Goal: Task Accomplishment & Management: Manage account settings

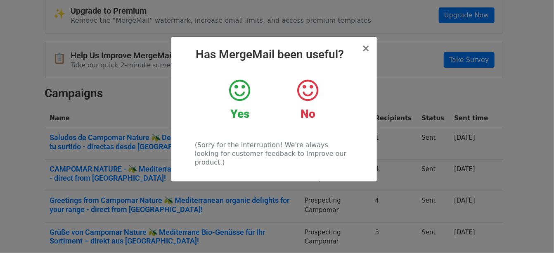
scroll to position [41, 0]
click at [368, 47] on span "×" at bounding box center [366, 49] width 8 height 12
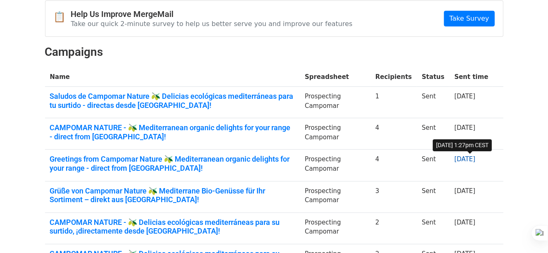
scroll to position [0, 0]
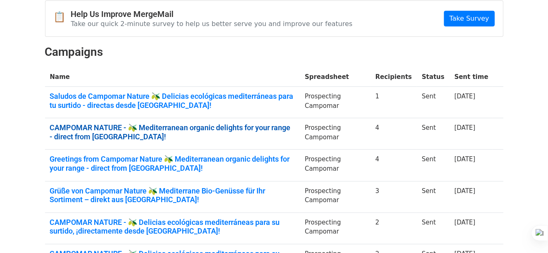
click at [269, 128] on link "CAMPOMAR NATURE - 🫒 Mediterranean organic delights for your range - direct from…" at bounding box center [172, 132] width 245 height 18
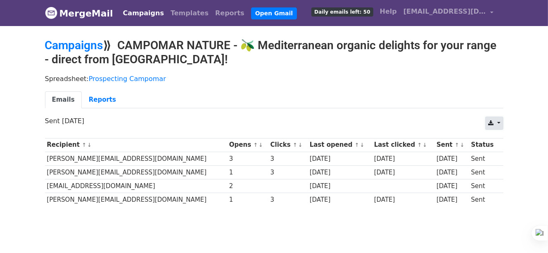
click at [497, 121] on link at bounding box center [494, 123] width 18 height 13
click at [502, 152] on link "Excel" at bounding box center [504, 154] width 37 height 13
click at [96, 45] on link "Campaigns" at bounding box center [74, 45] width 58 height 14
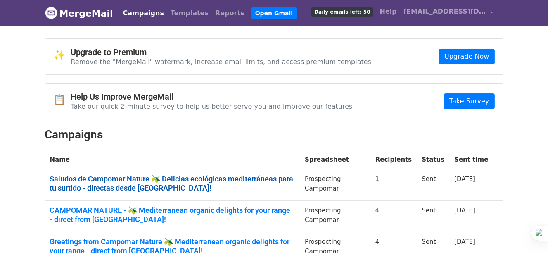
click at [273, 177] on link "Saludos de Campomar Nature 🫒 Delicias ecológicas mediterráneas para tu surtido …" at bounding box center [172, 183] width 245 height 18
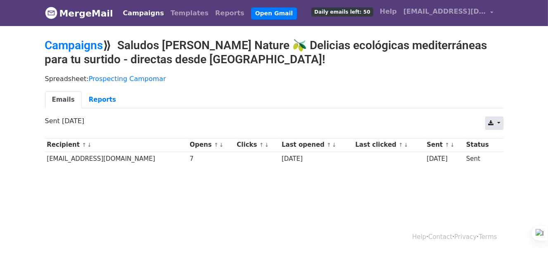
click at [502, 122] on link at bounding box center [494, 123] width 18 height 13
click at [505, 153] on link "Excel" at bounding box center [504, 154] width 37 height 13
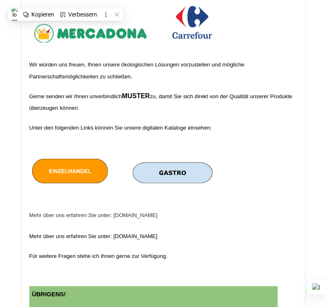
click at [80, 187] on img at bounding box center [70, 169] width 83 height 35
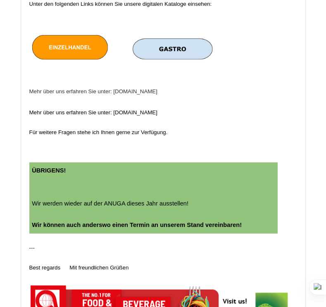
click at [202, 55] on img at bounding box center [173, 49] width 84 height 28
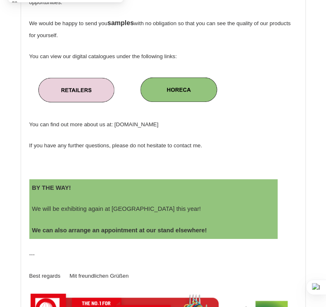
click at [85, 105] on img at bounding box center [75, 88] width 81 height 33
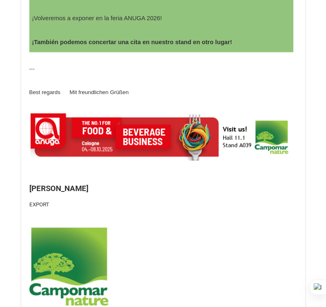
scroll to position [744, 0]
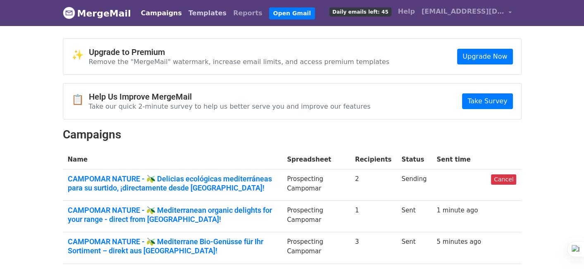
click at [191, 10] on link "Templates" at bounding box center [207, 13] width 45 height 17
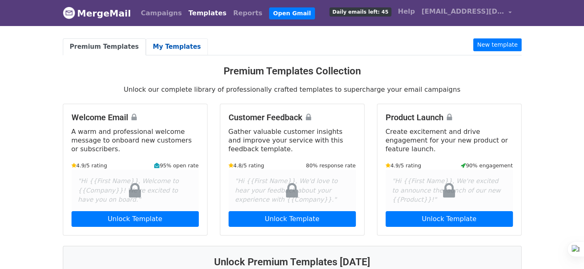
click at [172, 51] on link "My Templates" at bounding box center [177, 46] width 62 height 17
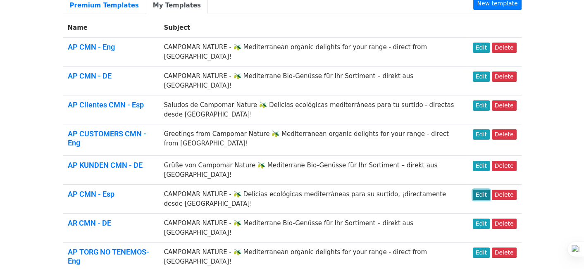
click at [485, 190] on link "Edit" at bounding box center [481, 195] width 17 height 10
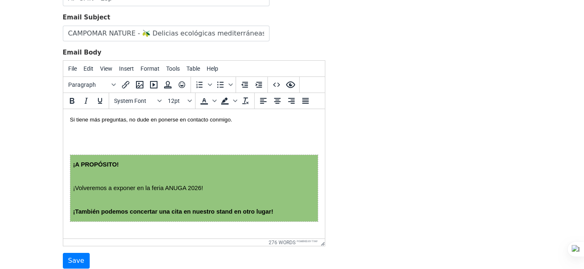
scroll to position [661, 0]
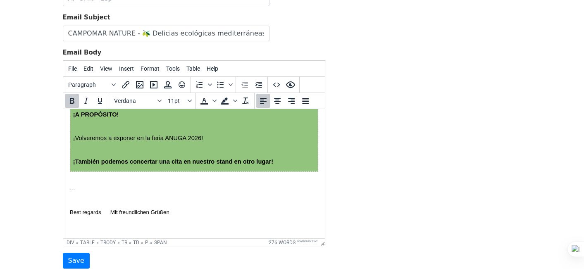
click at [264, 161] on span "¡También podemos concertar una cita en nuestro stand en otro lugar!" at bounding box center [173, 161] width 200 height 7
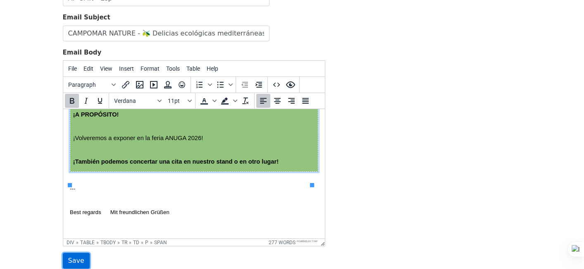
click at [80, 256] on input "Save" at bounding box center [76, 261] width 27 height 16
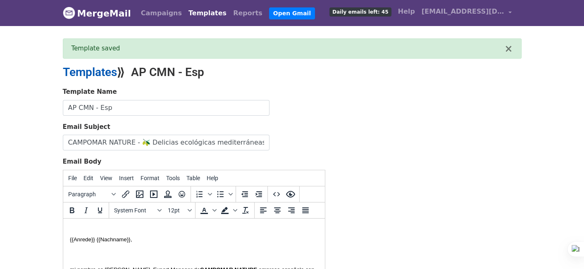
click at [105, 72] on link "Templates" at bounding box center [90, 72] width 54 height 14
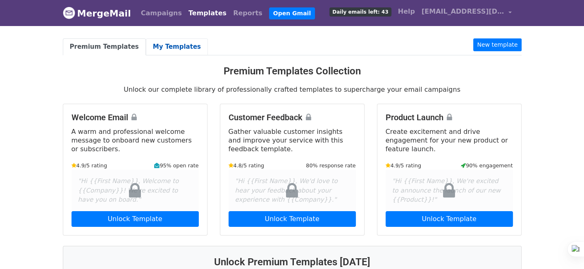
click at [161, 44] on link "My Templates" at bounding box center [177, 46] width 62 height 17
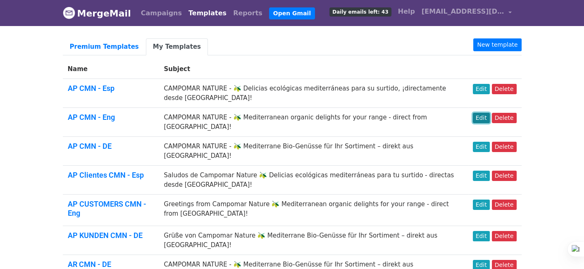
click at [486, 120] on link "Edit" at bounding box center [481, 118] width 17 height 10
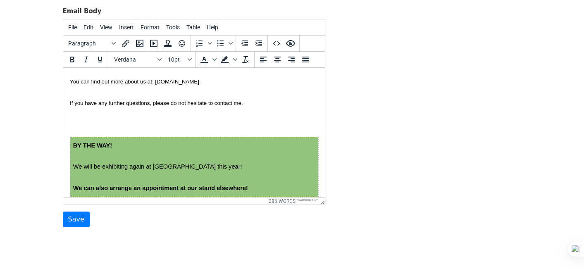
scroll to position [620, 0]
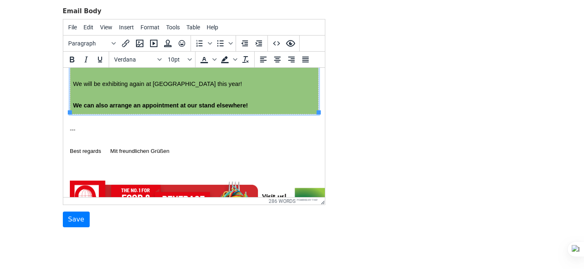
click at [245, 102] on span "We can also arrange an appointment at our stand elsewhere!" at bounding box center [160, 105] width 175 height 7
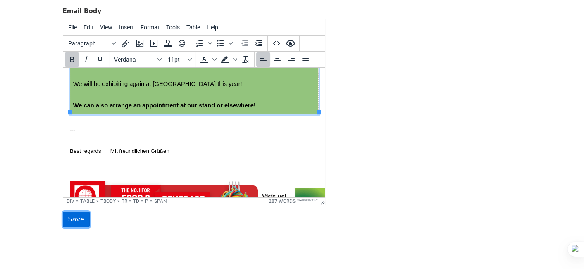
click at [77, 218] on input "Save" at bounding box center [76, 220] width 27 height 16
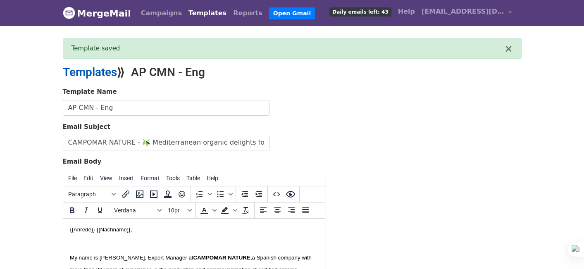
click at [90, 72] on link "Templates" at bounding box center [90, 72] width 54 height 14
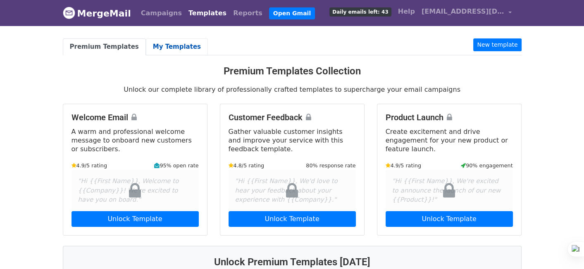
click at [174, 44] on link "My Templates" at bounding box center [177, 46] width 62 height 17
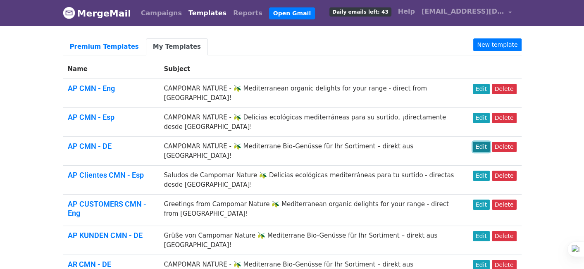
click at [487, 143] on link "Edit" at bounding box center [481, 147] width 17 height 10
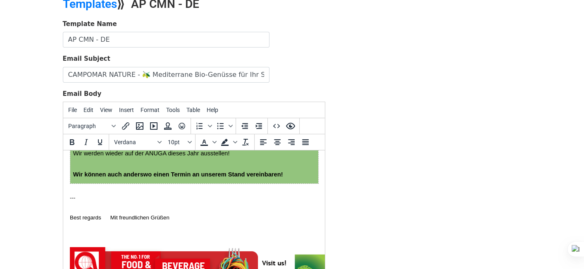
scroll to position [661, 0]
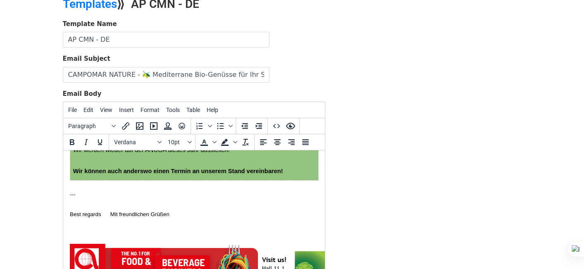
click at [215, 174] on span "Wir können auch anderswo einen Termin an unserem Stand vereinbaren!" at bounding box center [178, 171] width 210 height 7
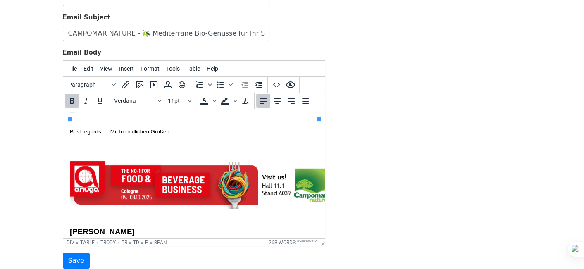
scroll to position [785, 0]
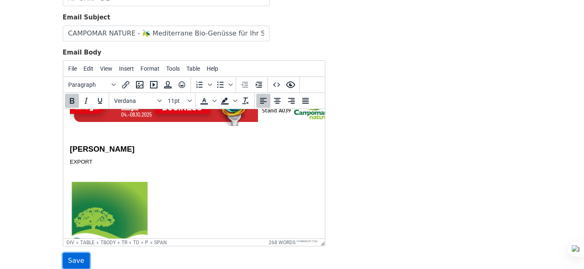
drag, startPoint x: 75, startPoint y: 256, endPoint x: 31, endPoint y: 129, distance: 134.7
click at [75, 256] on input "Save" at bounding box center [76, 261] width 27 height 16
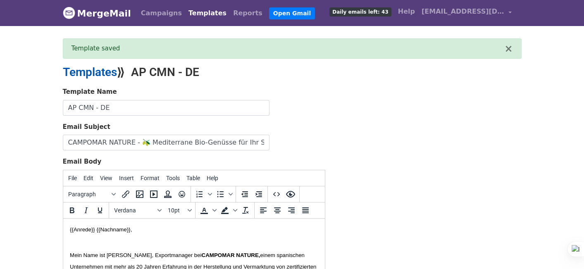
click at [95, 73] on link "Templates" at bounding box center [90, 72] width 54 height 14
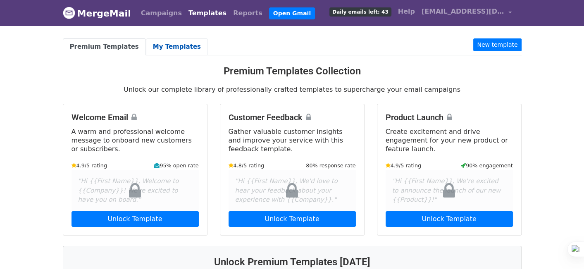
click at [169, 44] on link "My Templates" at bounding box center [177, 46] width 62 height 17
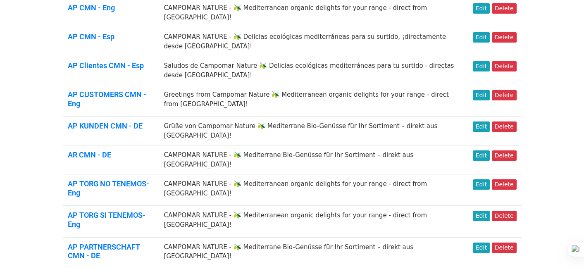
scroll to position [124, 0]
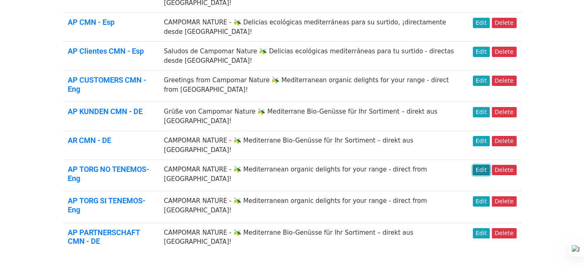
click at [487, 165] on link "Edit" at bounding box center [481, 170] width 17 height 10
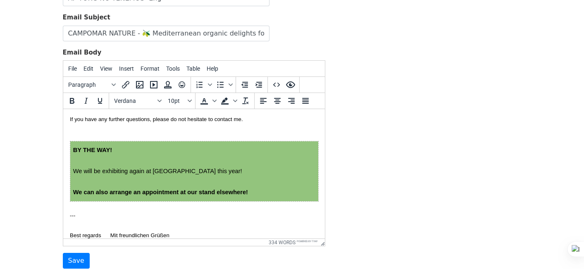
click at [244, 190] on span "We can also arrange an appointment at our stand elsewhere!" at bounding box center [160, 192] width 175 height 7
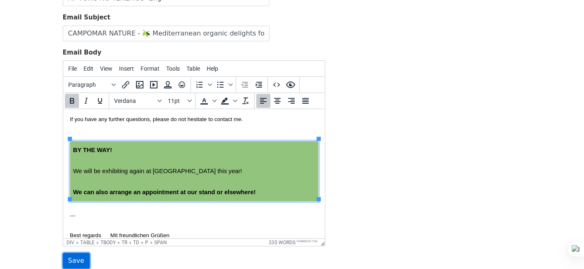
click at [72, 259] on input "Save" at bounding box center [76, 261] width 27 height 16
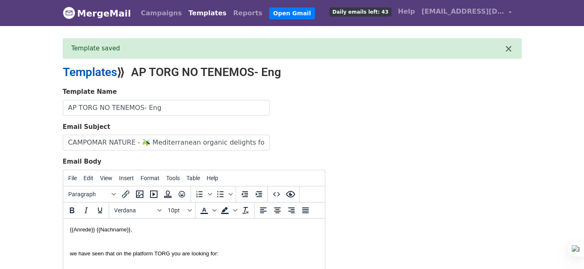
click at [76, 75] on link "Templates" at bounding box center [90, 72] width 54 height 14
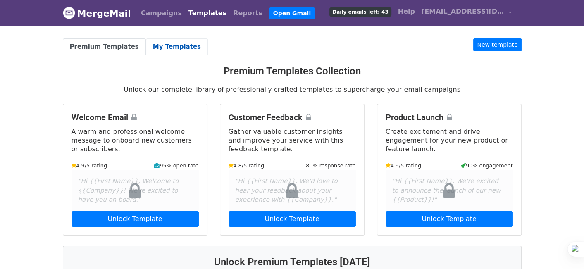
click at [168, 48] on link "My Templates" at bounding box center [177, 46] width 62 height 17
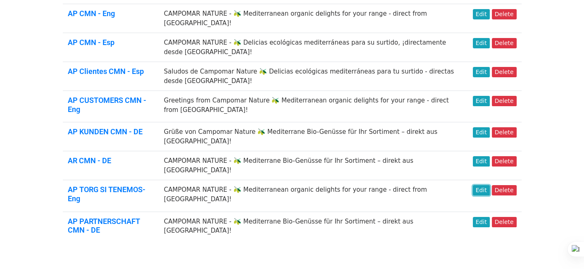
drag, startPoint x: 482, startPoint y: 157, endPoint x: 466, endPoint y: 159, distance: 16.2
click at [482, 185] on link "Edit" at bounding box center [481, 190] width 17 height 10
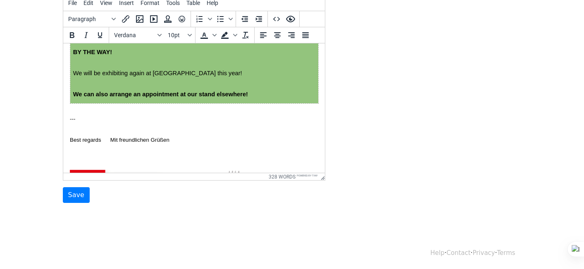
scroll to position [744, 0]
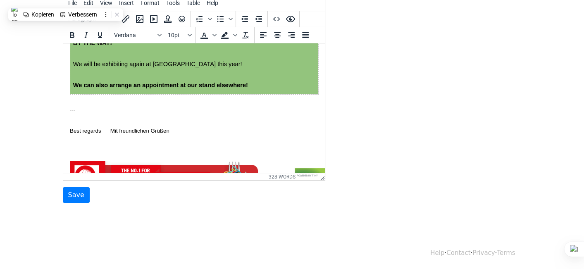
click at [245, 83] on span "We can also arrange an appointment at our stand elsewhere!" at bounding box center [160, 85] width 175 height 7
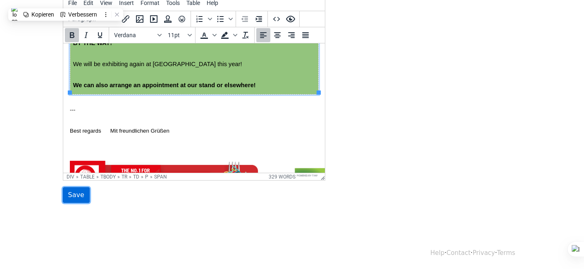
click at [78, 192] on input "Save" at bounding box center [76, 195] width 27 height 16
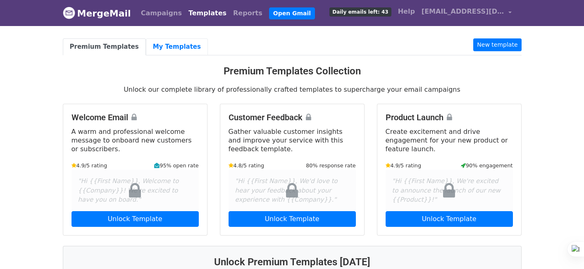
click at [157, 49] on link "My Templates" at bounding box center [177, 46] width 62 height 17
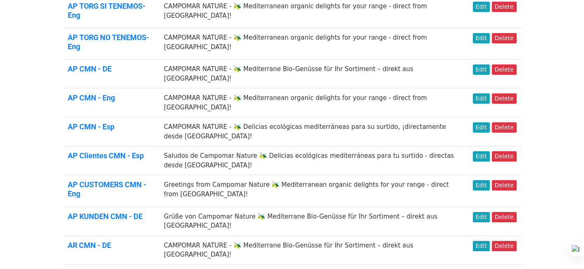
scroll to position [83, 0]
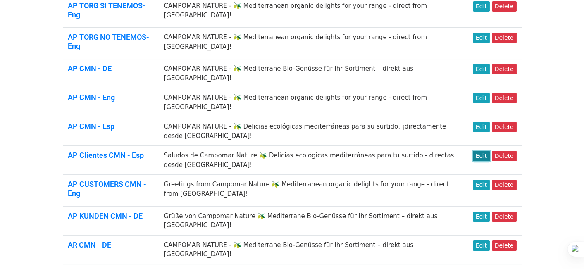
click at [480, 151] on link "Edit" at bounding box center [481, 156] width 17 height 10
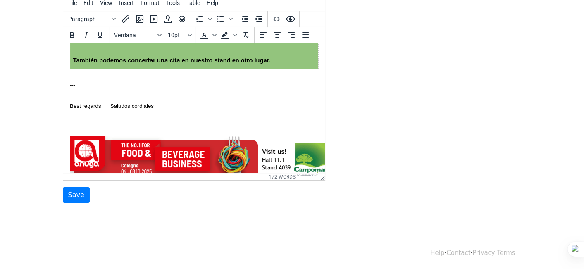
scroll to position [454, 0]
click at [262, 61] on span "También podemos concertar una cita en nuestro stand en otro lugar." at bounding box center [171, 60] width 197 height 7
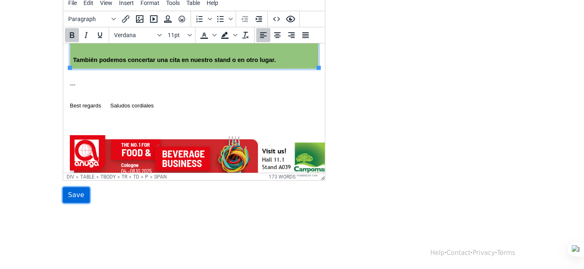
click at [73, 191] on input "Save" at bounding box center [76, 195] width 27 height 16
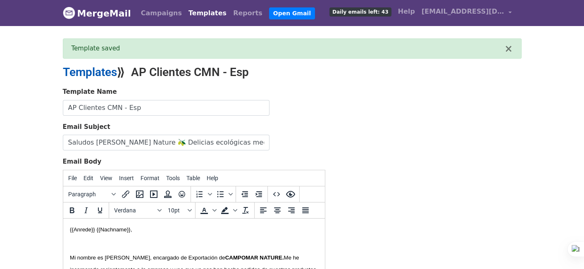
click at [91, 71] on link "Templates" at bounding box center [90, 72] width 54 height 14
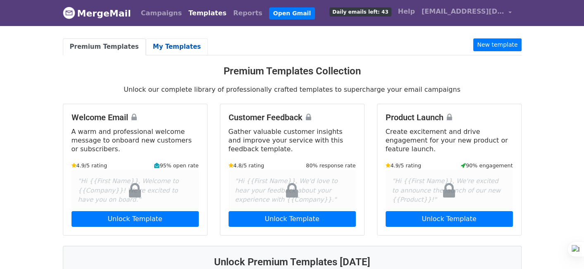
click at [168, 49] on link "My Templates" at bounding box center [177, 46] width 62 height 17
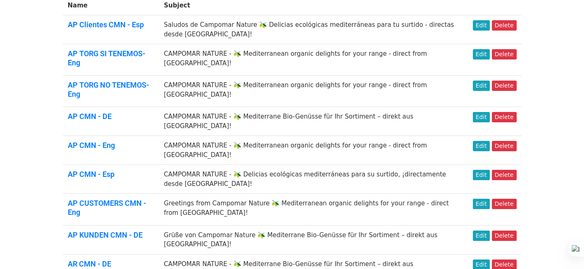
scroll to position [83, 0]
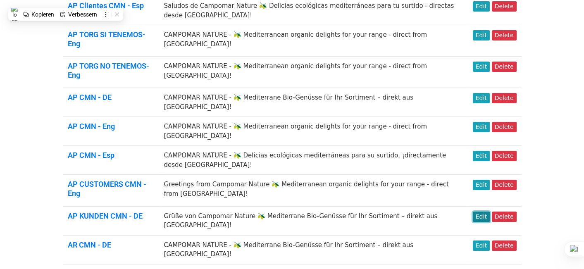
click at [483, 212] on link "Edit" at bounding box center [481, 217] width 17 height 10
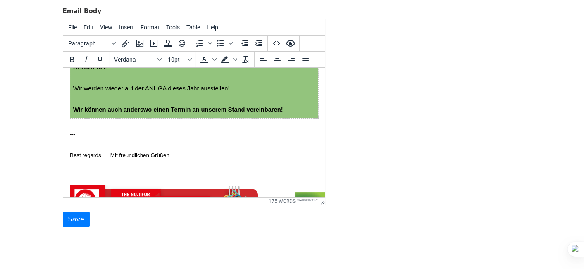
scroll to position [413, 0]
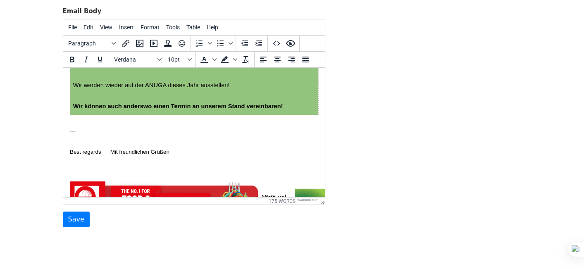
click at [215, 109] on span "Wir können auch anderswo einen Termin an unserem Stand vereinbaren!" at bounding box center [178, 106] width 210 height 7
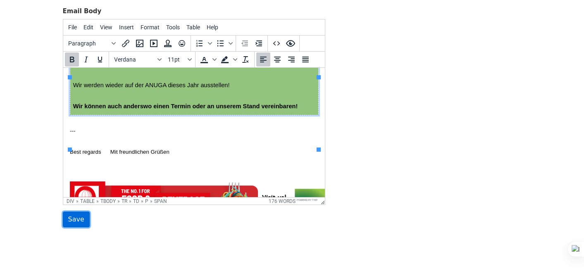
click at [71, 219] on input "Save" at bounding box center [76, 220] width 27 height 16
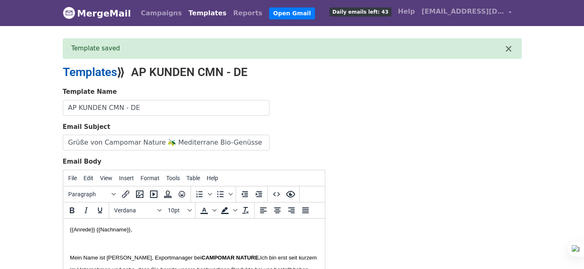
click at [104, 73] on link "Templates" at bounding box center [90, 72] width 54 height 14
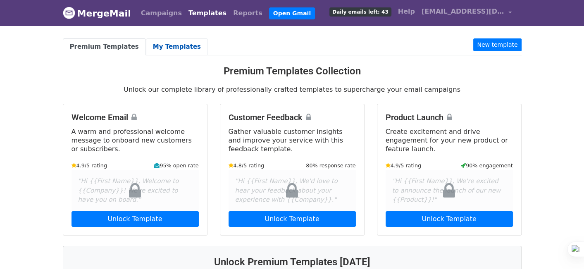
click at [177, 45] on link "My Templates" at bounding box center [177, 46] width 62 height 17
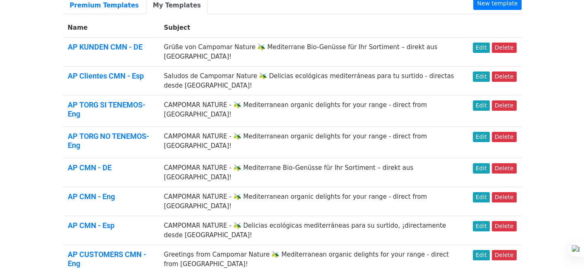
scroll to position [83, 0]
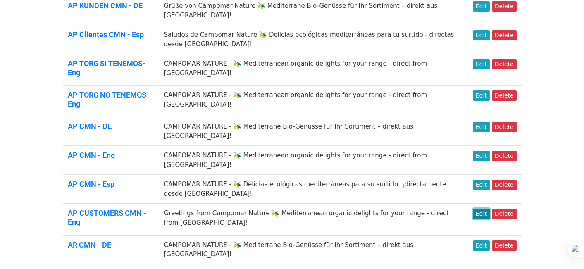
click at [485, 209] on link "Edit" at bounding box center [481, 214] width 17 height 10
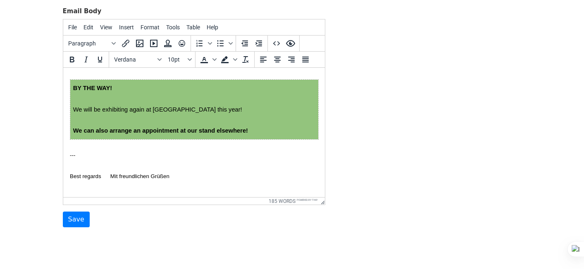
scroll to position [372, 0]
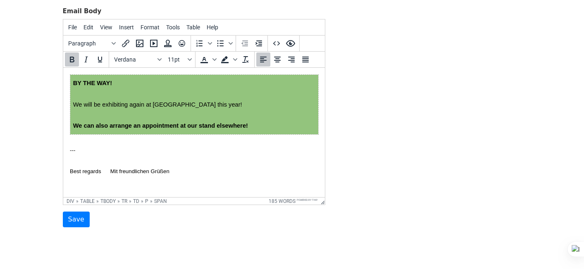
click at [245, 129] on span "We can also arrange an appointment at our stand elsewhere!" at bounding box center [160, 125] width 175 height 7
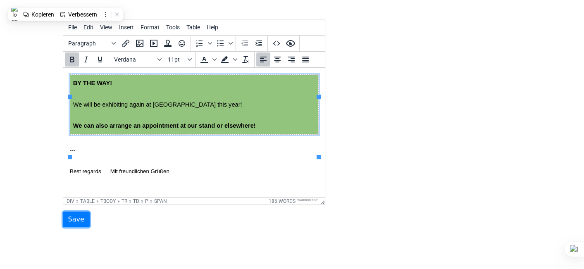
drag, startPoint x: 71, startPoint y: 217, endPoint x: 78, endPoint y: 204, distance: 14.2
click at [71, 217] on input "Save" at bounding box center [76, 220] width 27 height 16
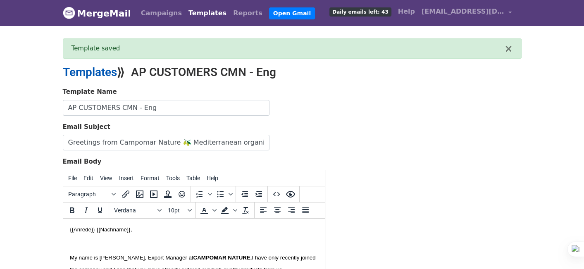
drag, startPoint x: 107, startPoint y: 71, endPoint x: 117, endPoint y: 68, distance: 10.3
click at [107, 71] on link "Templates" at bounding box center [90, 72] width 54 height 14
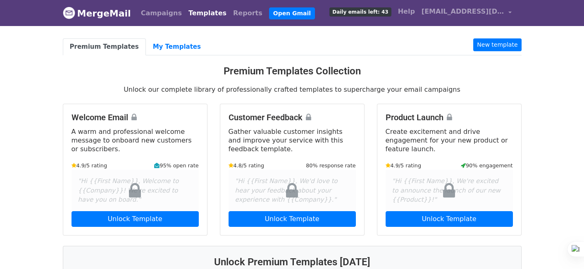
click at [171, 44] on link "My Templates" at bounding box center [177, 46] width 62 height 17
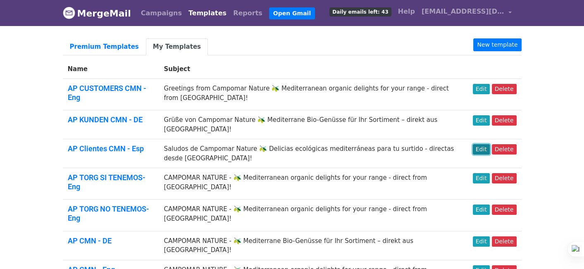
click at [481, 144] on link "Edit" at bounding box center [481, 149] width 17 height 10
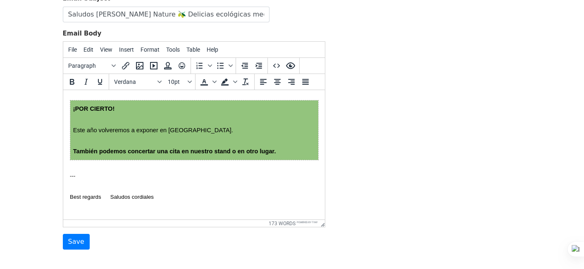
scroll to position [411, 0]
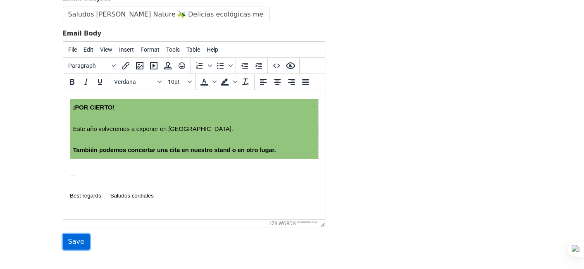
drag, startPoint x: 68, startPoint y: 240, endPoint x: 78, endPoint y: 235, distance: 11.5
click at [68, 240] on input "Save" at bounding box center [76, 242] width 27 height 16
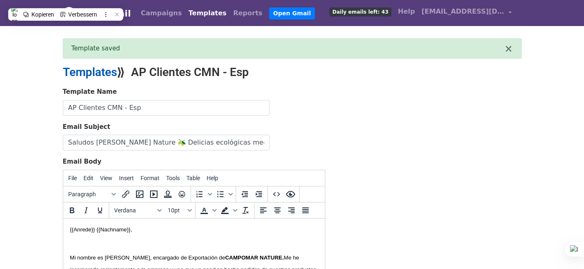
click at [101, 76] on link "Templates" at bounding box center [90, 72] width 54 height 14
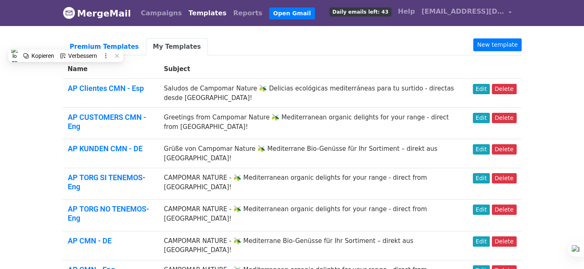
scroll to position [124, 0]
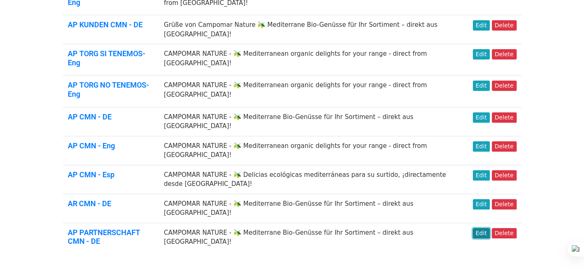
click at [487, 228] on link "Edit" at bounding box center [481, 233] width 17 height 10
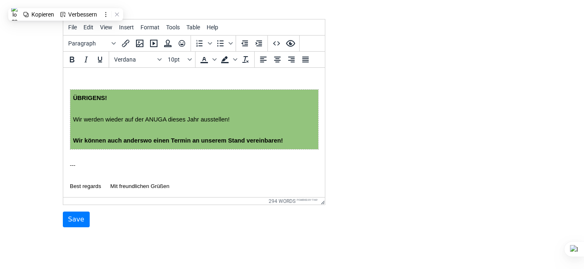
scroll to position [661, 0]
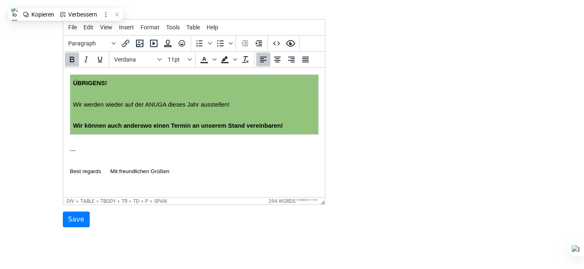
click at [216, 129] on span "Wir können auch anderswo einen Termin an unserem Stand vereinbaren!" at bounding box center [178, 125] width 210 height 7
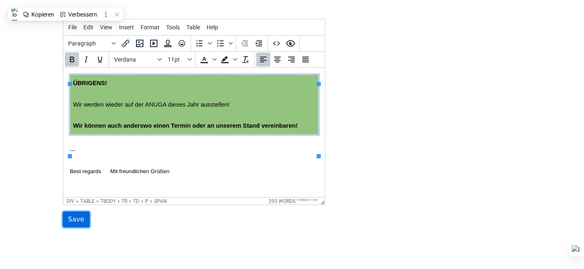
drag, startPoint x: 74, startPoint y: 218, endPoint x: 78, endPoint y: 216, distance: 4.3
click at [74, 218] on input "Save" at bounding box center [76, 220] width 27 height 16
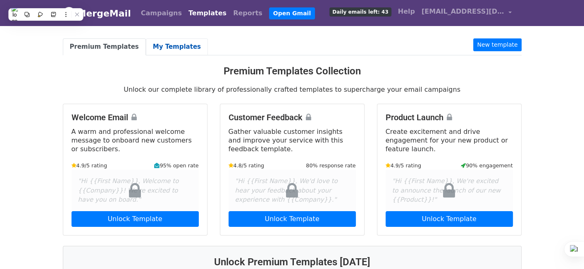
click at [171, 47] on link "My Templates" at bounding box center [177, 46] width 62 height 17
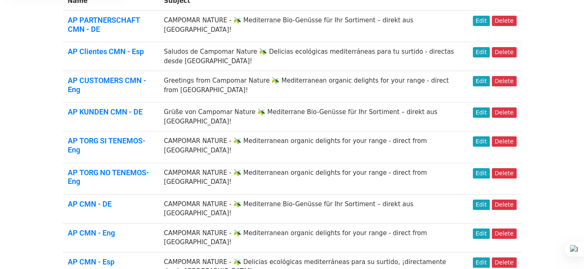
scroll to position [83, 0]
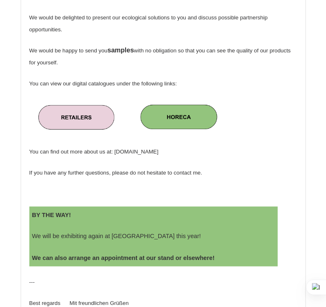
scroll to position [566, 0]
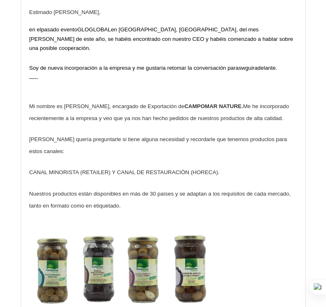
scroll to position [83, 0]
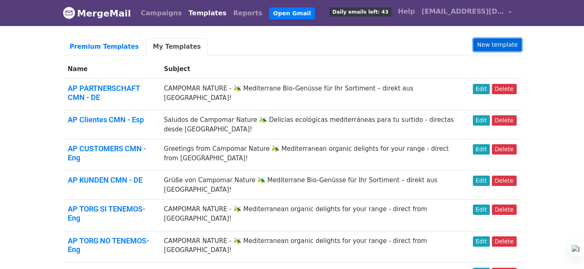
click at [504, 47] on link "New template" at bounding box center [497, 44] width 48 height 13
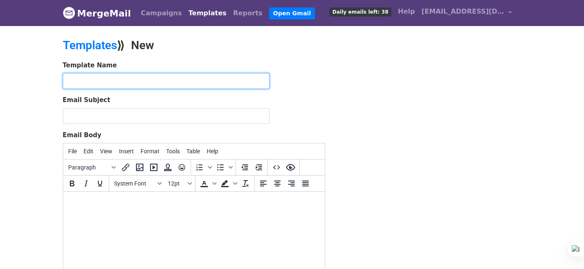
drag, startPoint x: 0, startPoint y: 0, endPoint x: 192, endPoint y: 77, distance: 206.7
click at [192, 77] on input "text" at bounding box center [166, 81] width 207 height 16
paste input "AP CMN - PT"
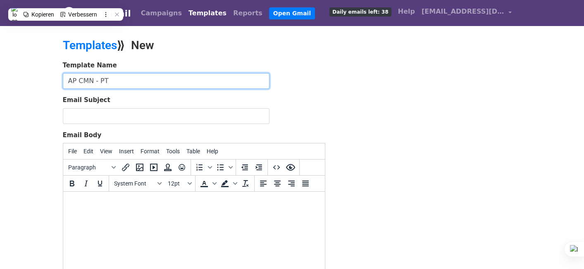
type input "AP CMN - PT"
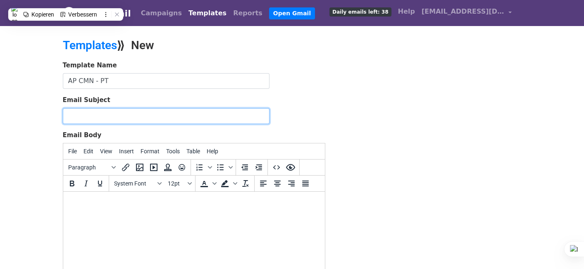
paste input "CAMPOMAR NATURE - 🫒 Delícias orgânicas mediterrâneas para sua linha - direto da…"
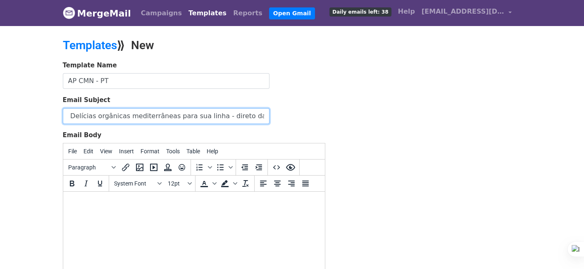
type input "CAMPOMAR NATURE - 🫒 Delícias orgânicas mediterrâneas para sua linha - direto da…"
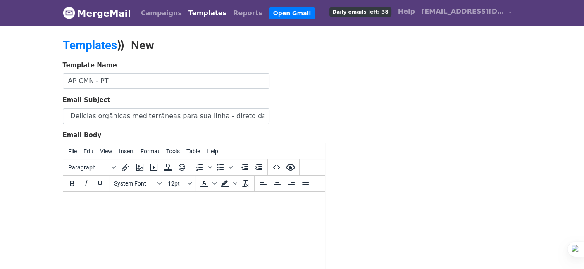
scroll to position [0, 0]
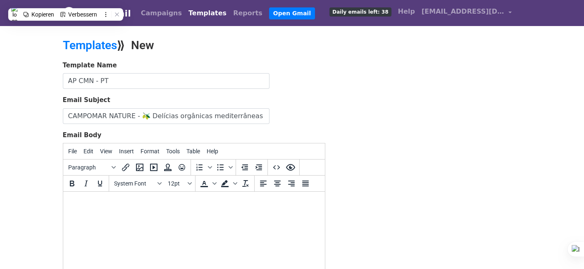
paste body
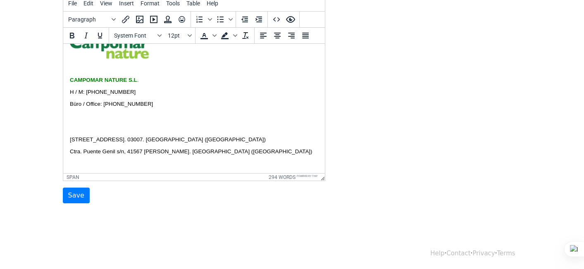
scroll to position [148, 0]
click at [81, 190] on input "Save" at bounding box center [76, 195] width 27 height 16
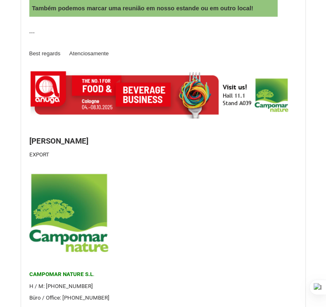
scroll to position [909, 0]
